Goal: Transaction & Acquisition: Download file/media

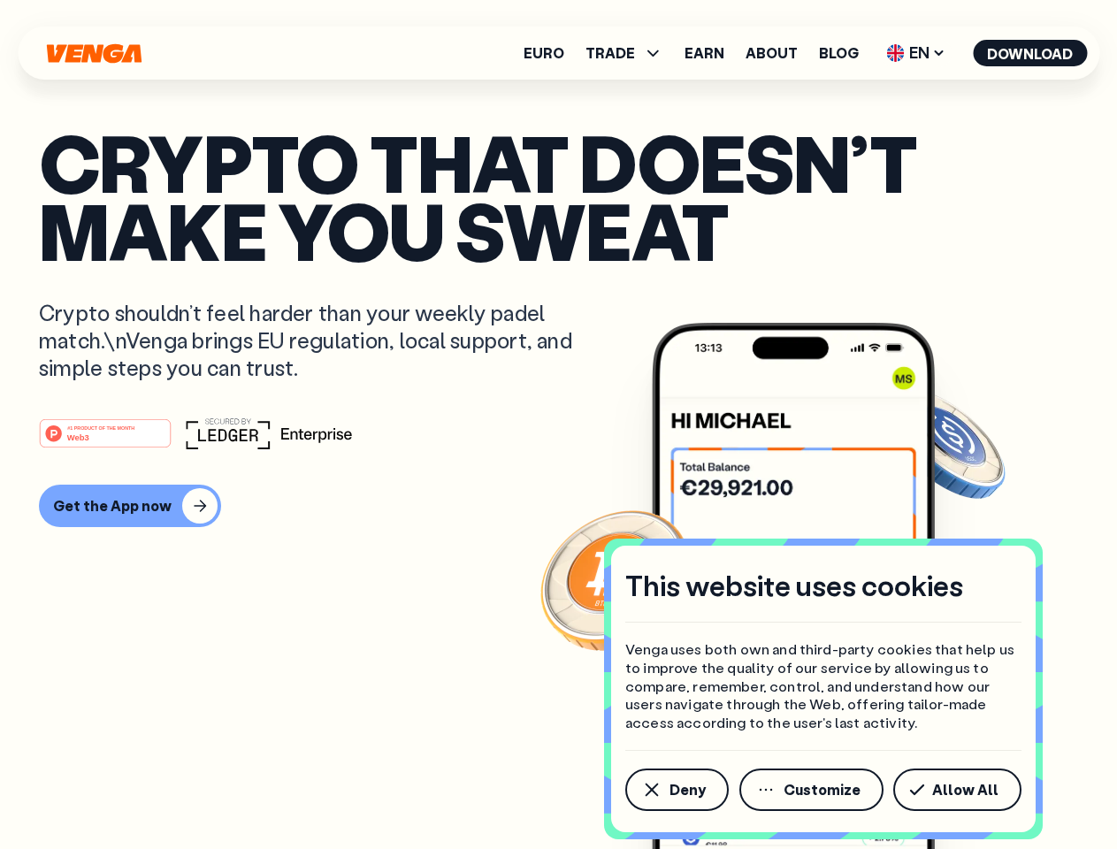
click at [558, 425] on div "#1 PRODUCT OF THE MONTH Web3" at bounding box center [558, 433] width 1039 height 32
click at [676, 790] on span "Deny" at bounding box center [688, 790] width 36 height 14
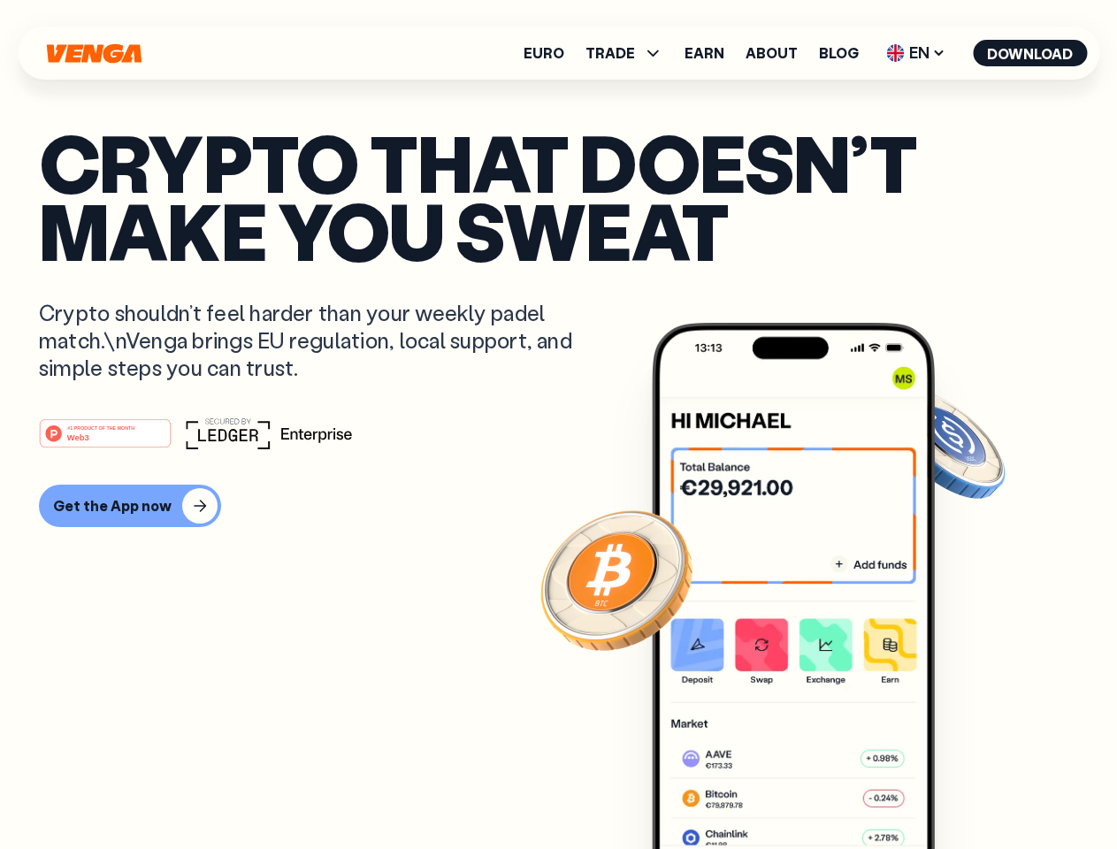
click at [813, 790] on img at bounding box center [793, 619] width 283 height 593
click at [961, 790] on article "Crypto that doesn’t make you sweat Crypto shouldn’t feel harder than your weekl…" at bounding box center [558, 459] width 1039 height 663
click at [630, 53] on span "TRADE" at bounding box center [611, 53] width 50 height 14
click at [916, 53] on span "EN" at bounding box center [916, 53] width 72 height 28
click at [1030, 53] on button "Download" at bounding box center [1030, 53] width 114 height 27
